Goal: Task Accomplishment & Management: Manage account settings

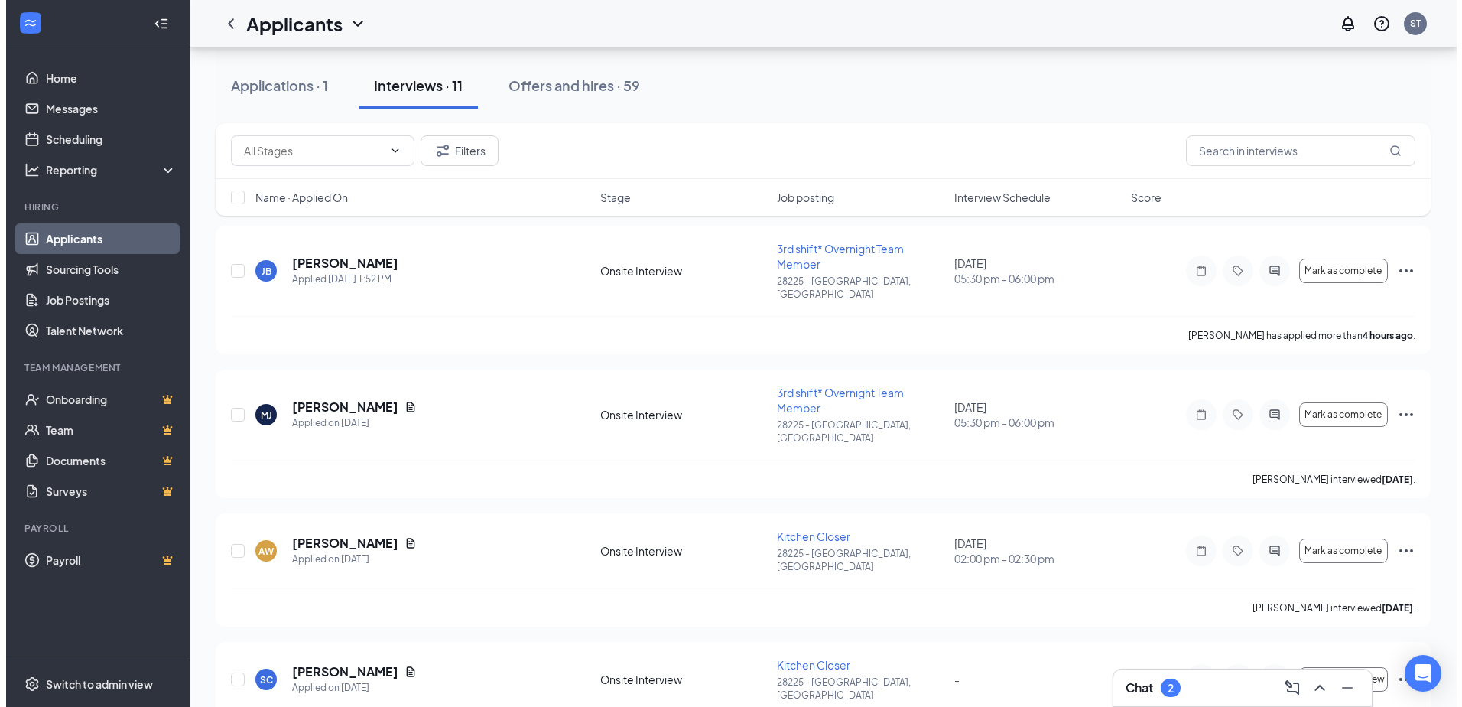
scroll to position [70, 0]
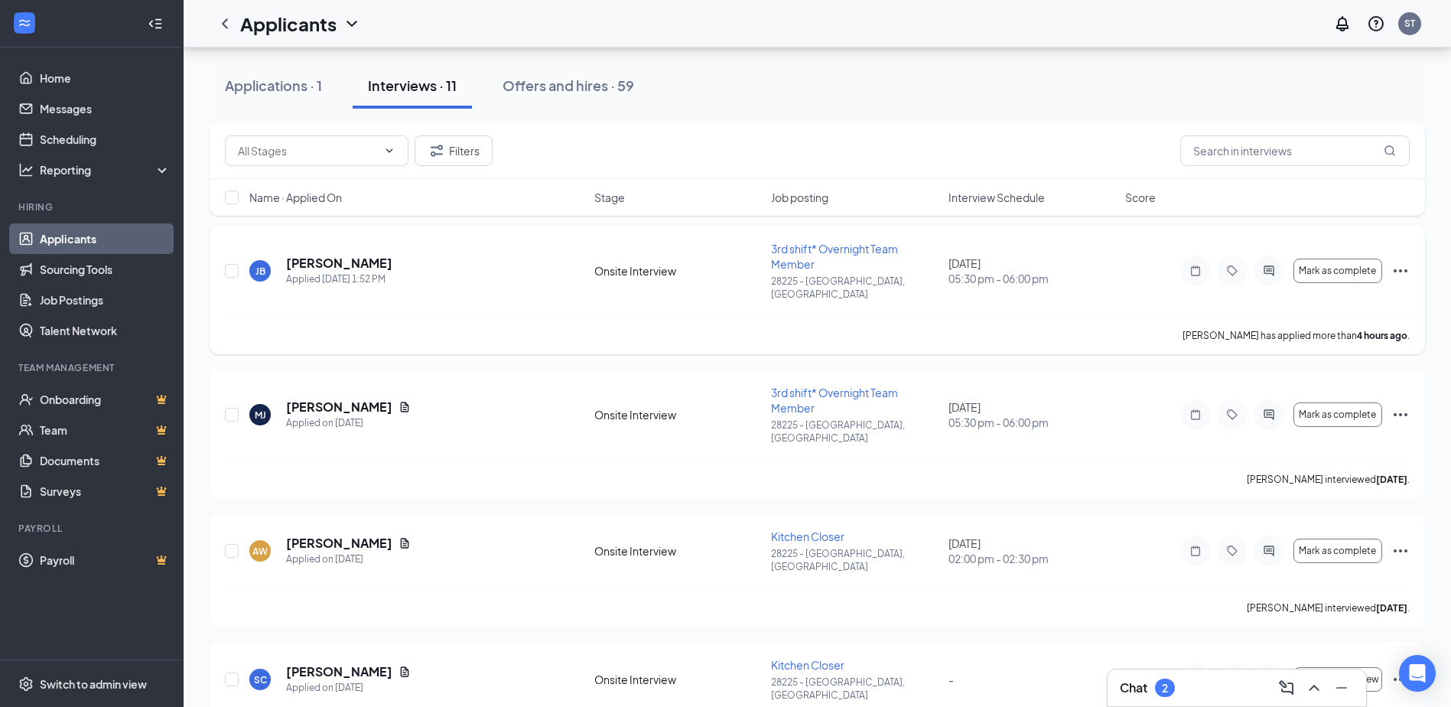
click at [1399, 262] on icon "Ellipses" at bounding box center [1400, 271] width 18 height 18
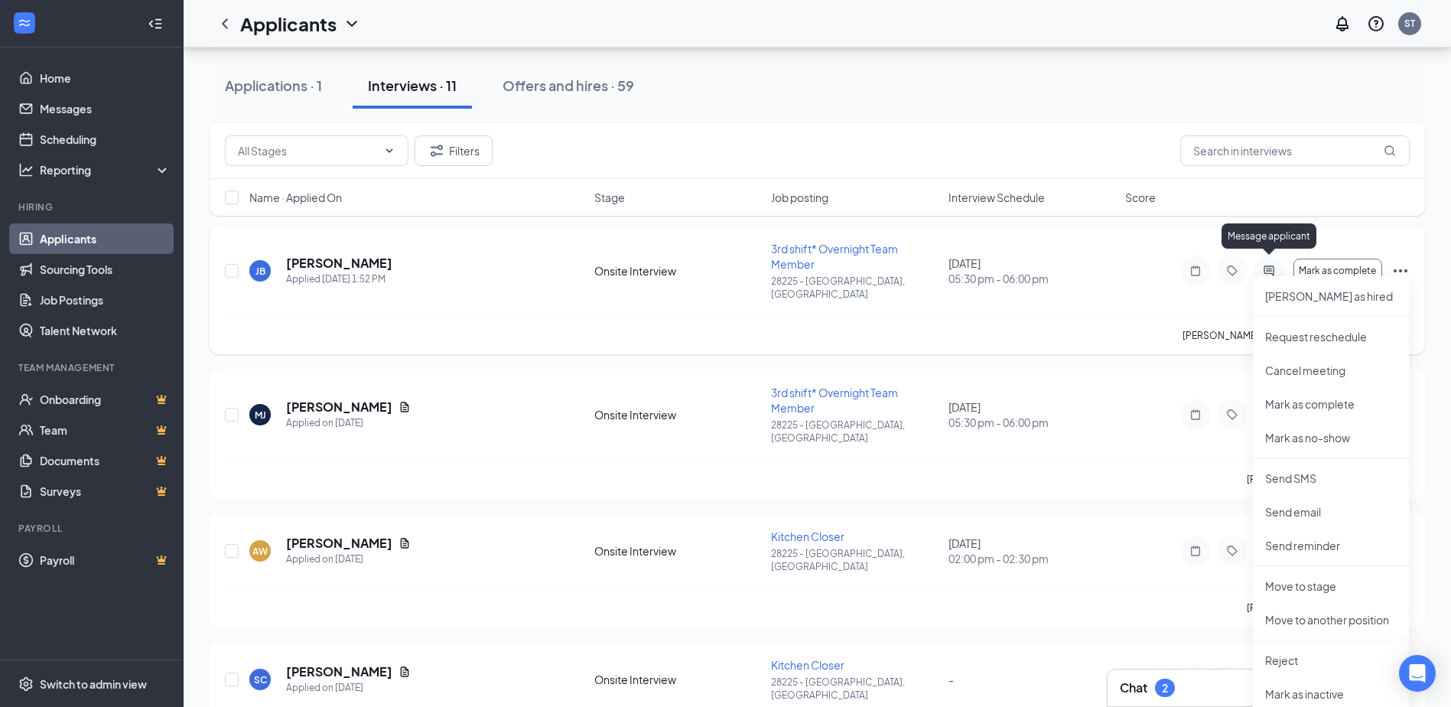
click at [1269, 255] on div at bounding box center [1269, 270] width 31 height 31
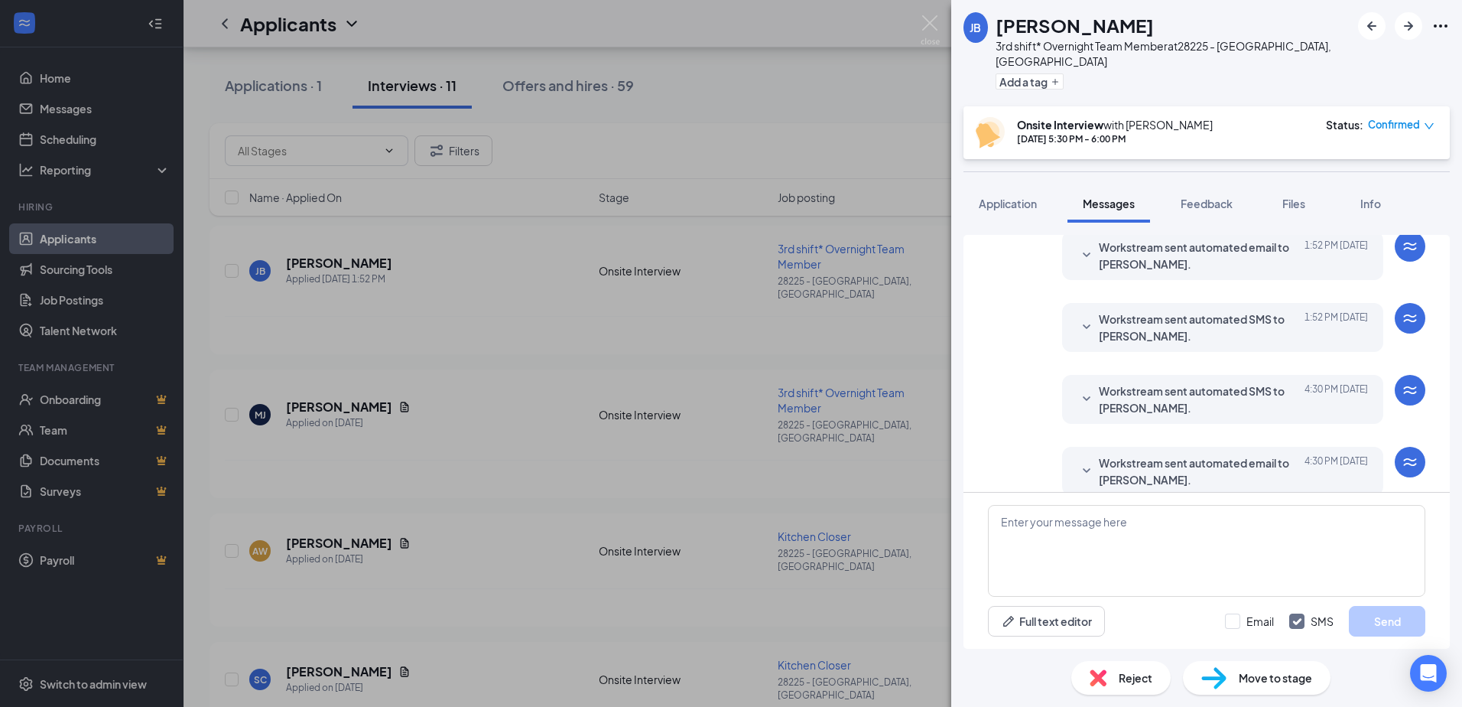
scroll to position [292, 0]
click at [1435, 25] on icon "Ellipses" at bounding box center [1441, 25] width 14 height 3
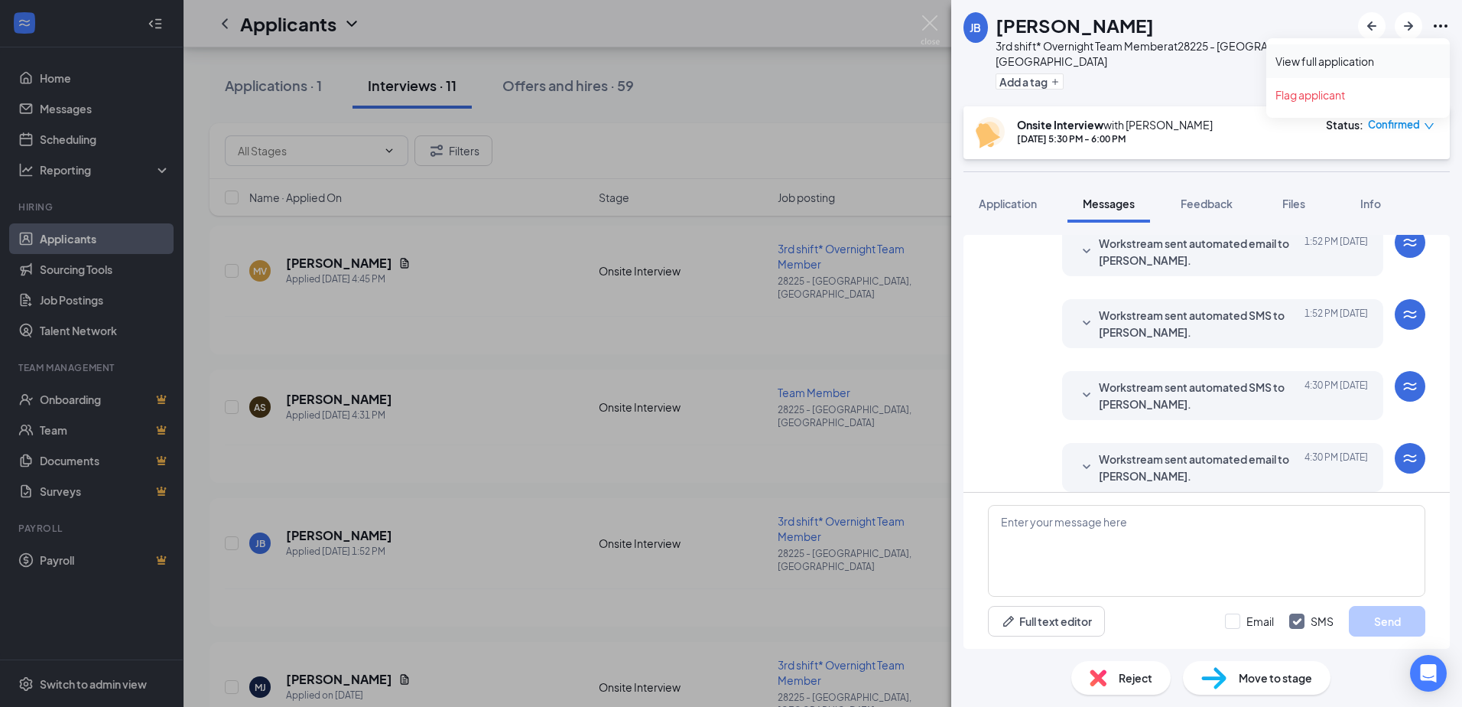
click at [1321, 66] on link "View full application" at bounding box center [1358, 61] width 165 height 15
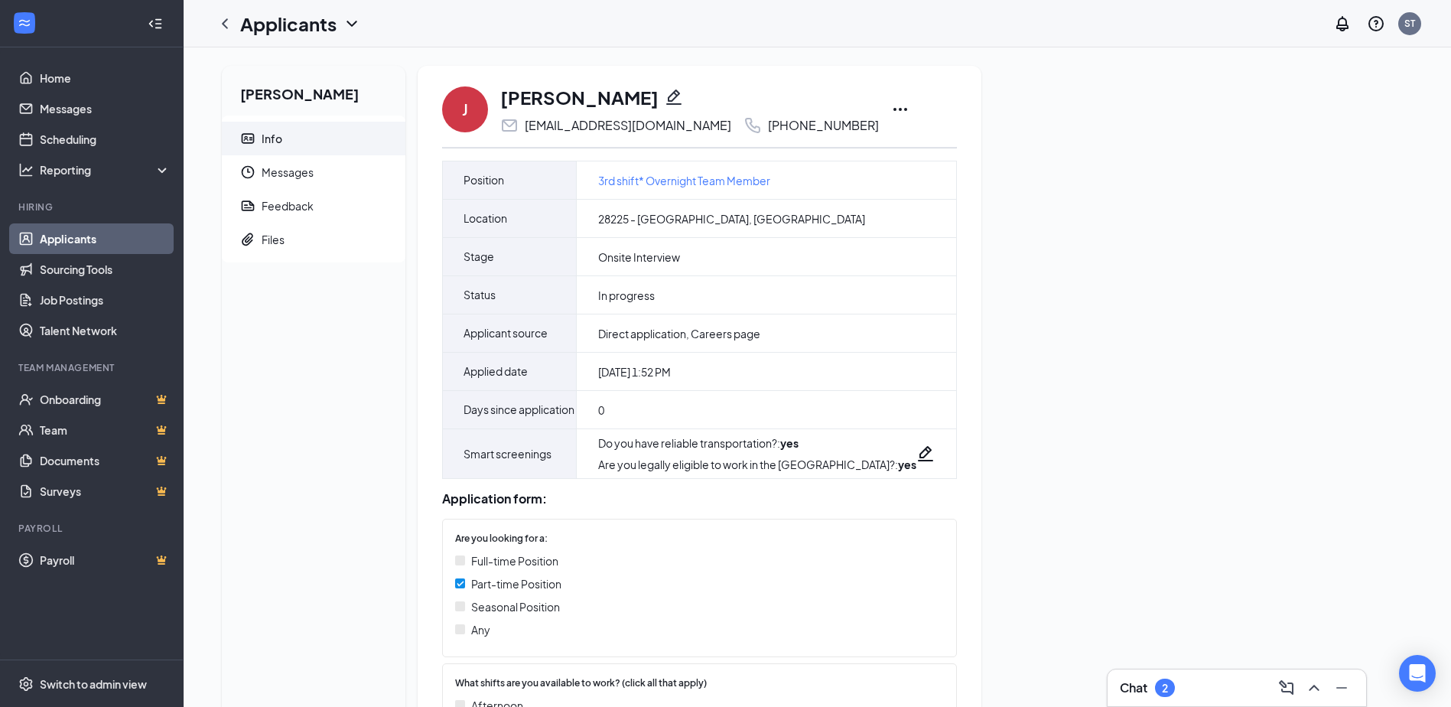
click at [893, 109] on icon "Ellipses" at bounding box center [900, 109] width 14 height 3
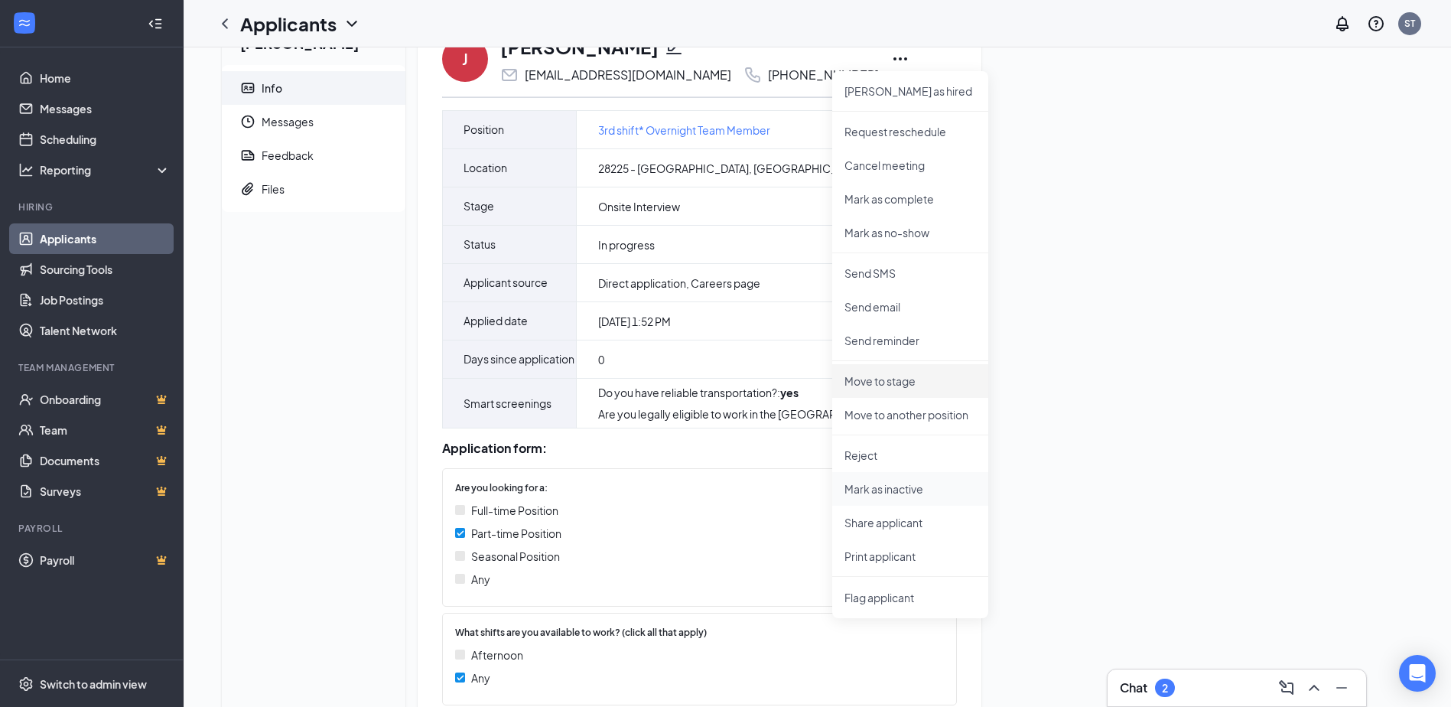
scroll to position [76, 0]
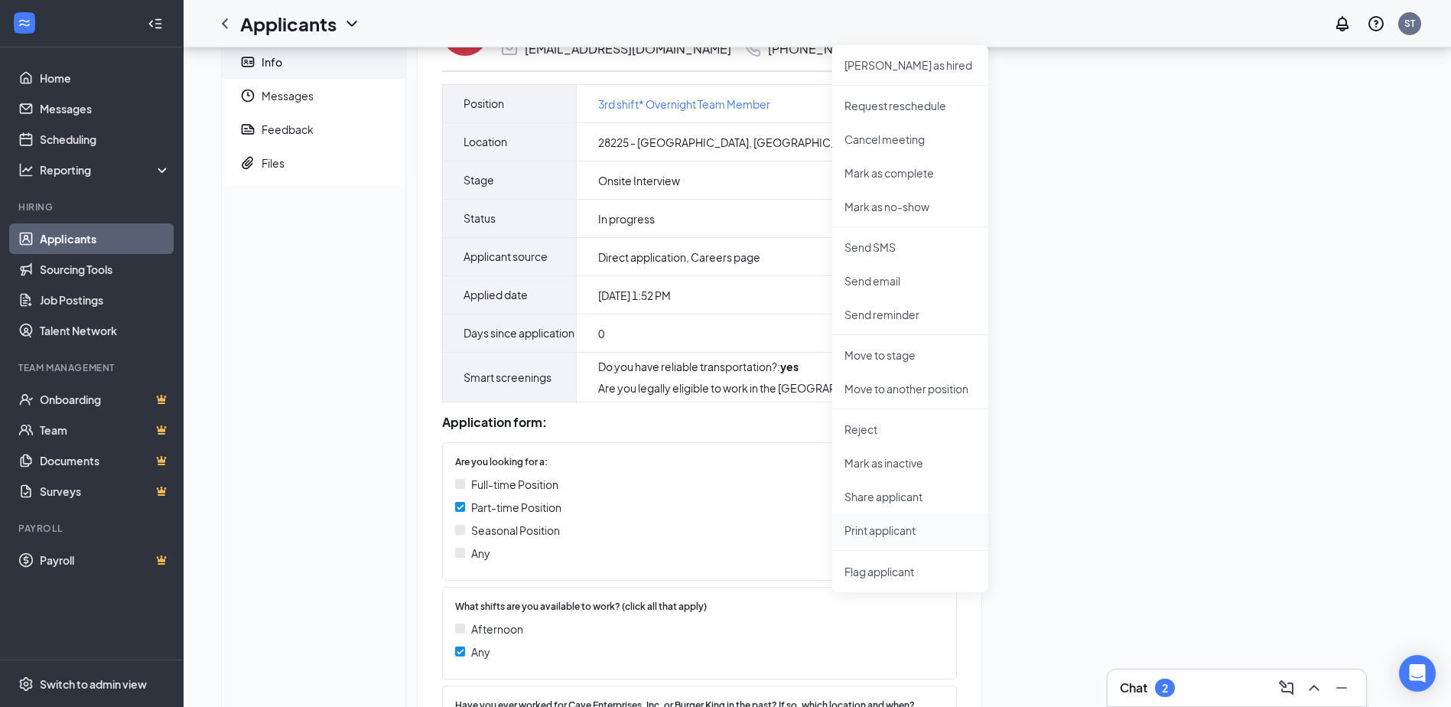
click at [872, 529] on p "Print applicant" at bounding box center [910, 529] width 132 height 15
